Goal: Check status: Check status

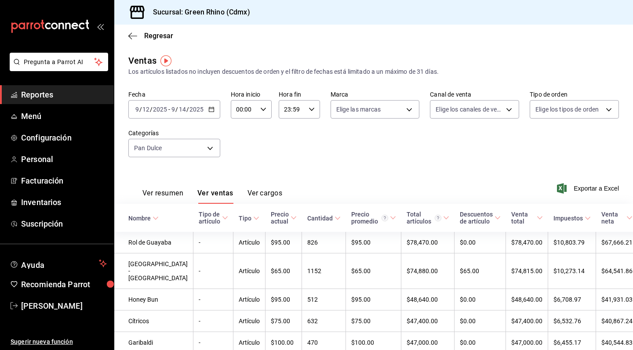
scroll to position [8, 0]
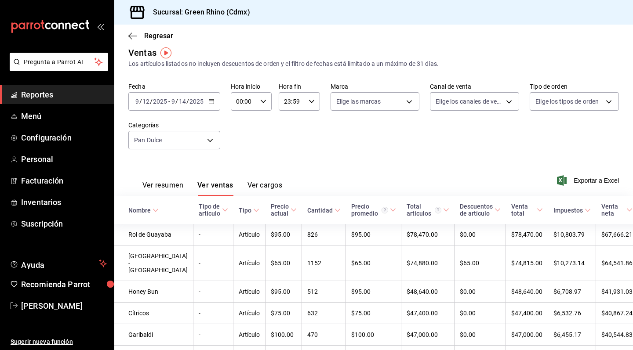
click at [209, 103] on icon "button" at bounding box center [211, 101] width 6 height 6
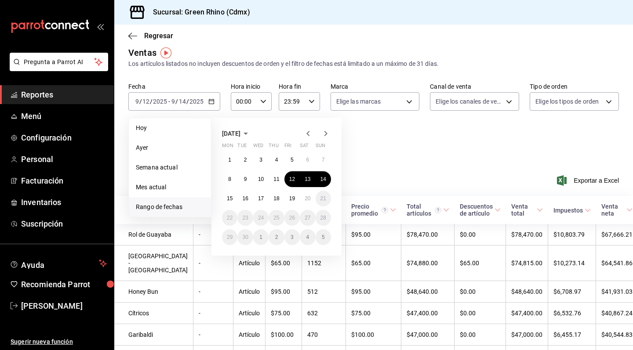
click at [304, 132] on icon "button" at bounding box center [308, 133] width 11 height 11
click at [295, 179] on button "8" at bounding box center [291, 179] width 15 height 16
click at [326, 139] on div "[DATE] Mon Tue Wed Thu Fri Sat Sun 28 29 30 31 1 2 3 4 5 6 7 8 9 10 11 12 13 14…" at bounding box center [276, 187] width 130 height 138
click at [326, 138] on icon "button" at bounding box center [325, 133] width 11 height 11
click at [327, 162] on button "7" at bounding box center [323, 160] width 15 height 16
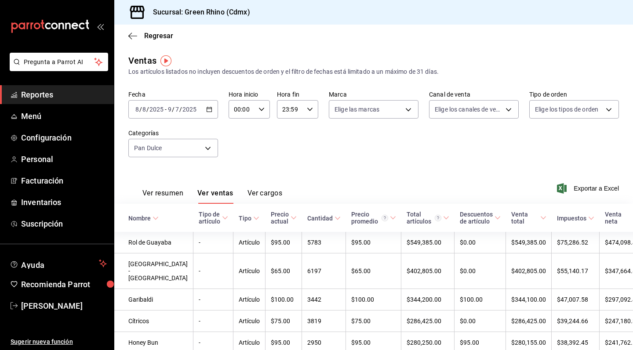
click at [212, 109] on div "[DATE] [DATE] - [DATE] [DATE]" at bounding box center [173, 109] width 90 height 18
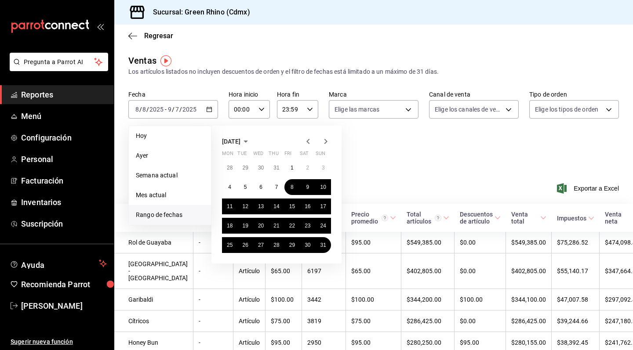
click at [326, 145] on icon "button" at bounding box center [325, 141] width 11 height 11
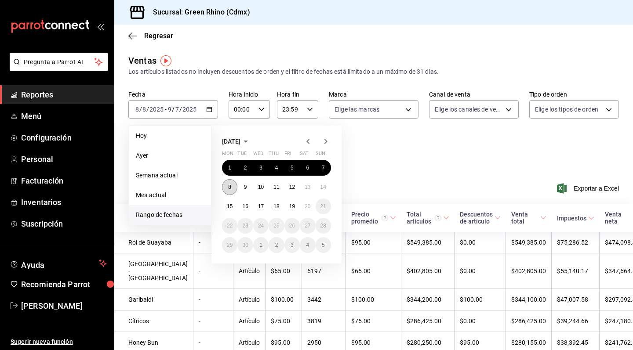
click at [231, 186] on abbr "8" at bounding box center [229, 187] width 3 height 6
click at [327, 190] on button "14" at bounding box center [323, 187] width 15 height 16
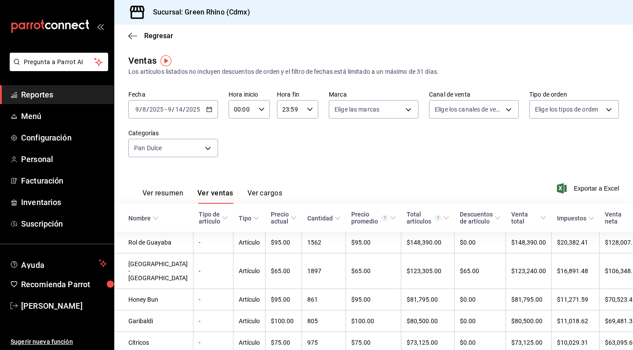
click at [208, 110] on icon "button" at bounding box center [209, 109] width 6 height 6
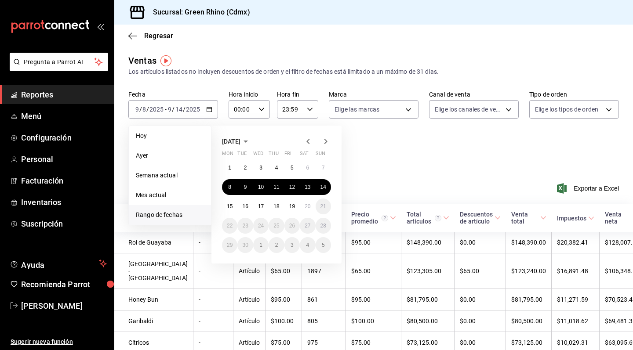
click at [302, 141] on div "[DATE]" at bounding box center [276, 141] width 109 height 11
click at [304, 141] on icon "button" at bounding box center [308, 141] width 11 height 11
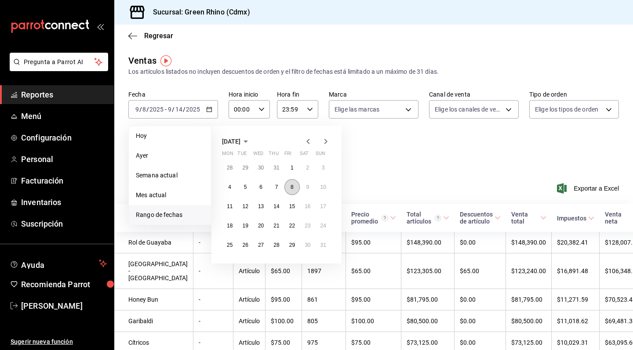
click at [292, 185] on abbr "8" at bounding box center [292, 187] width 3 height 6
click at [326, 140] on icon "button" at bounding box center [325, 141] width 3 height 5
click at [326, 170] on button "7" at bounding box center [323, 168] width 15 height 16
